Goal: Information Seeking & Learning: Learn about a topic

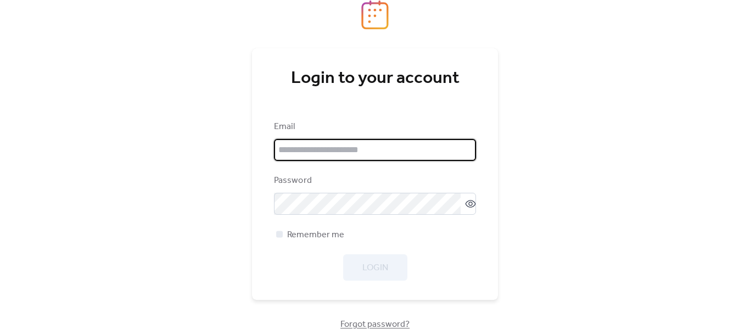
type input "**********"
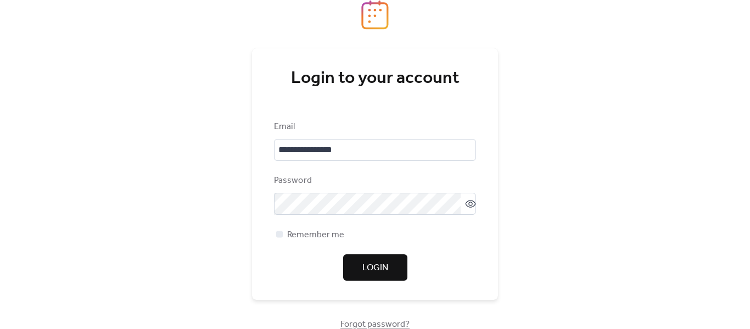
click at [358, 278] on div "Login" at bounding box center [375, 267] width 202 height 26
click at [359, 272] on button "Login" at bounding box center [375, 267] width 64 height 26
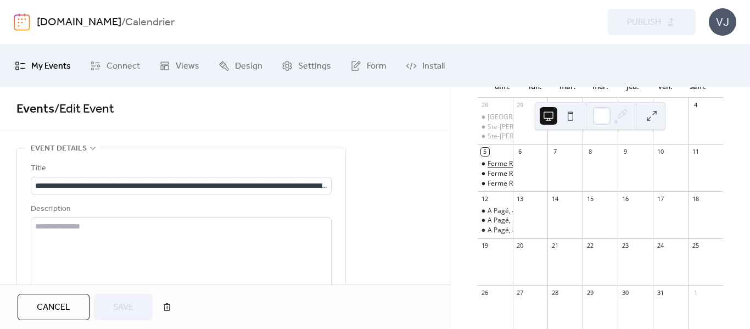
click at [506, 168] on div "Ferme Régis 46,6 km [GEOGRAPHIC_DATA][PERSON_NAME], [GEOGRAPHIC_DATA], Rg des C…" at bounding box center [740, 163] width 507 height 9
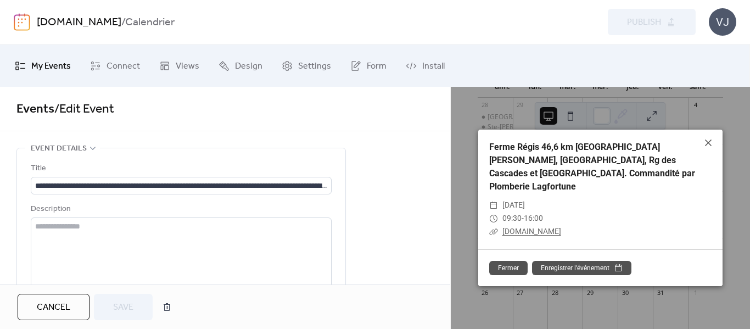
click at [549, 227] on link "[DOMAIN_NAME]" at bounding box center [531, 231] width 59 height 9
click at [712, 147] on icon at bounding box center [707, 142] width 13 height 13
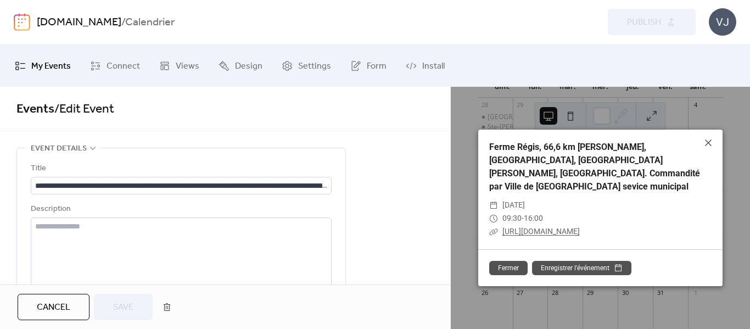
click at [545, 227] on link "[URL][DOMAIN_NAME]" at bounding box center [540, 231] width 77 height 9
click at [712, 147] on icon at bounding box center [707, 142] width 13 height 13
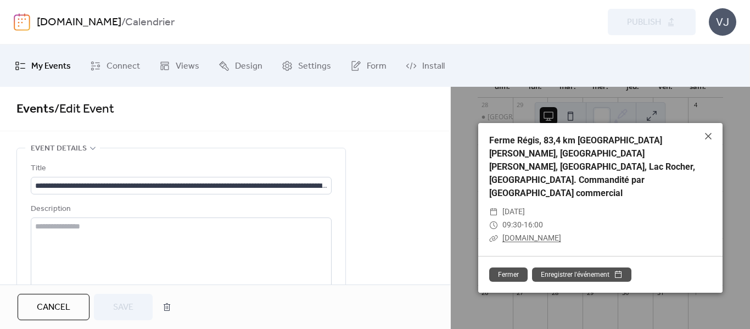
click at [527, 233] on link "[DOMAIN_NAME]" at bounding box center [531, 237] width 59 height 9
click at [706, 139] on icon at bounding box center [708, 136] width 7 height 7
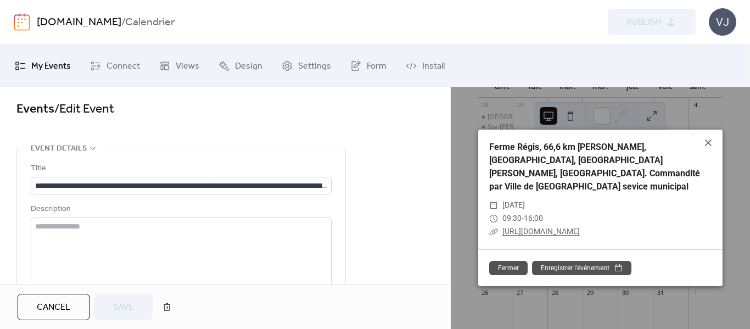
click at [537, 227] on link "[URL][DOMAIN_NAME]" at bounding box center [540, 231] width 77 height 9
